Goal: Information Seeking & Learning: Learn about a topic

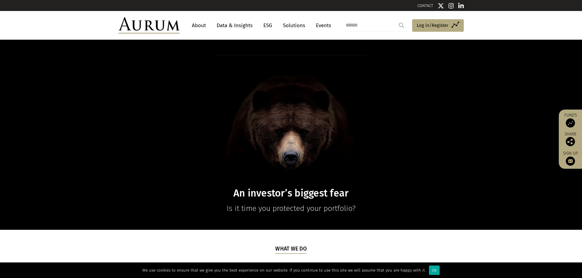
click at [202, 29] on link "About" at bounding box center [199, 25] width 20 height 11
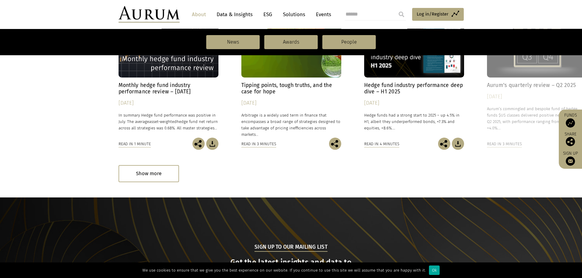
scroll to position [633, 0]
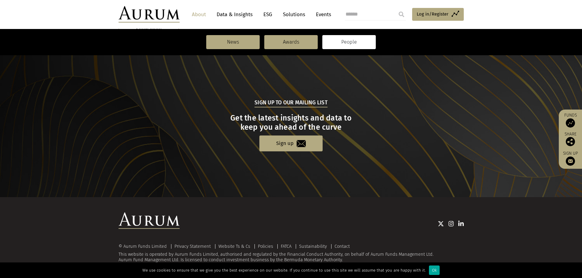
click at [339, 42] on link "People" at bounding box center [348, 42] width 53 height 14
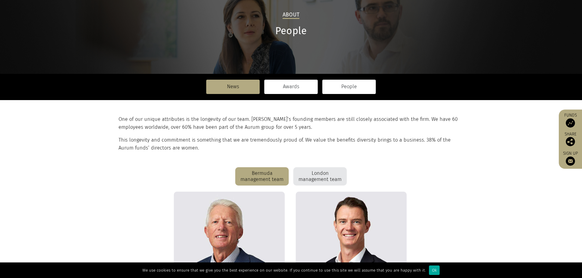
scroll to position [153, 0]
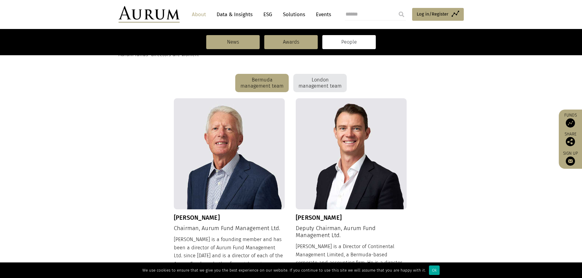
click at [332, 75] on div "London management team" at bounding box center [319, 83] width 53 height 18
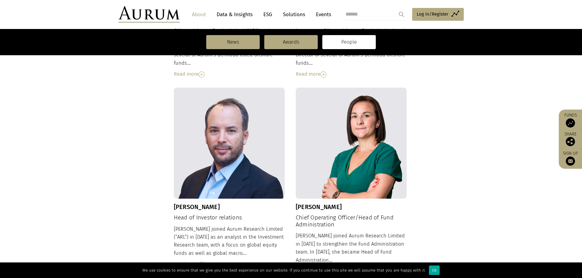
scroll to position [397, 0]
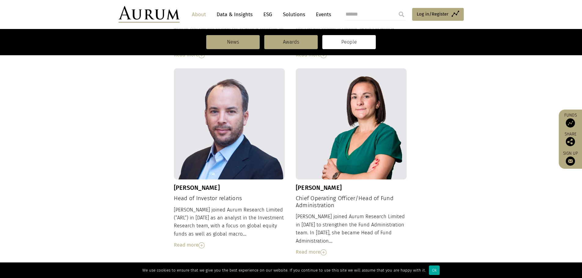
click at [372, 145] on img at bounding box center [351, 123] width 111 height 111
click at [324, 249] on img at bounding box center [323, 252] width 6 height 6
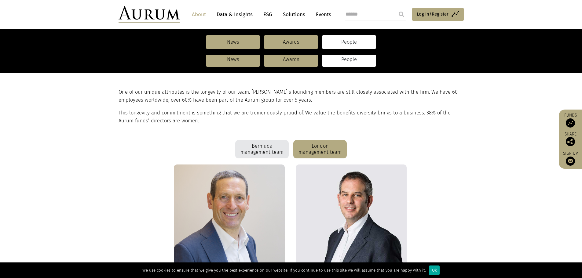
scroll to position [65, 0]
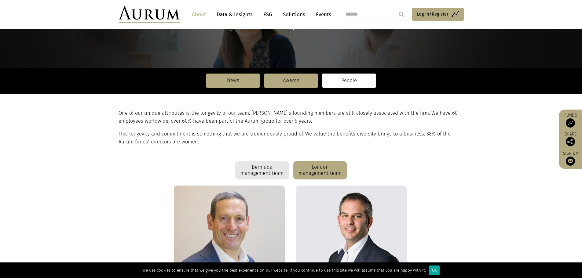
click at [263, 177] on div "Bermuda management team" at bounding box center [261, 170] width 53 height 18
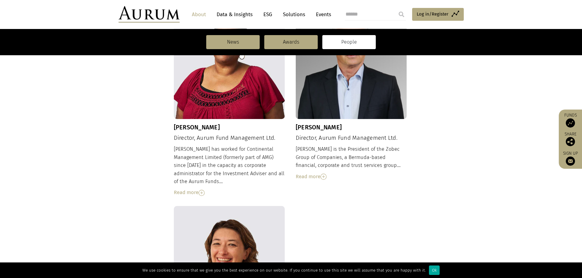
scroll to position [462, 0]
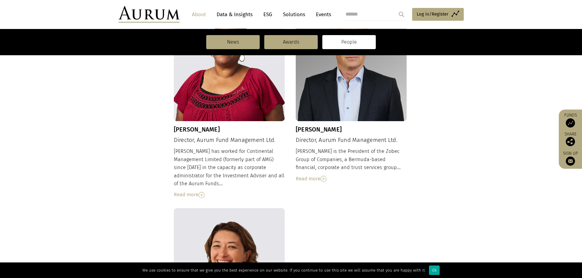
click at [202, 192] on img at bounding box center [201, 195] width 6 height 6
